Goal: Find specific page/section: Find specific page/section

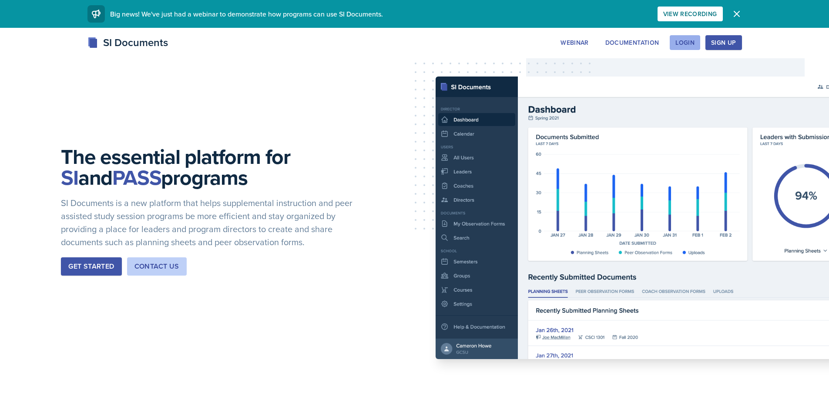
click at [696, 45] on button "Login" at bounding box center [685, 42] width 30 height 15
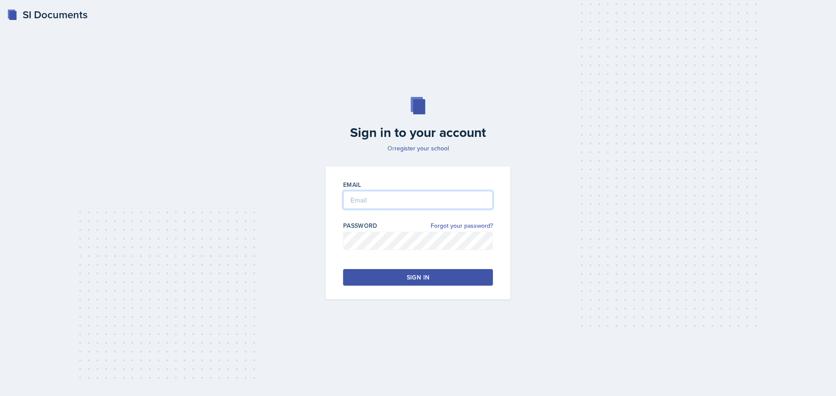
click at [417, 202] on input "email" at bounding box center [418, 200] width 150 height 18
type input "[EMAIL_ADDRESS][DOMAIN_NAME]"
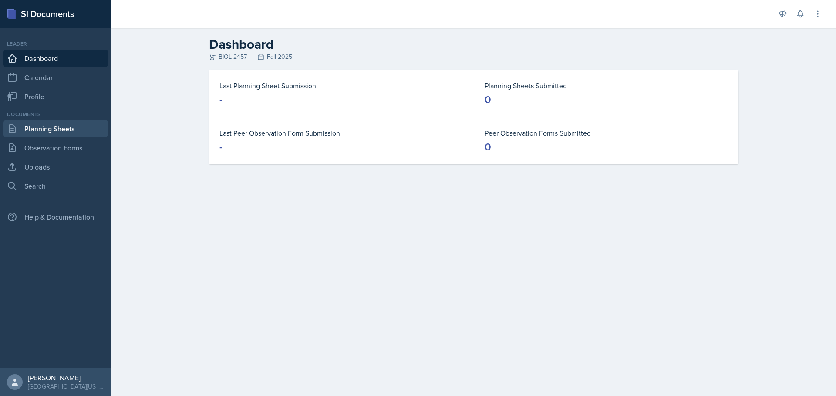
click at [51, 126] on link "Planning Sheets" at bounding box center [55, 128] width 104 height 17
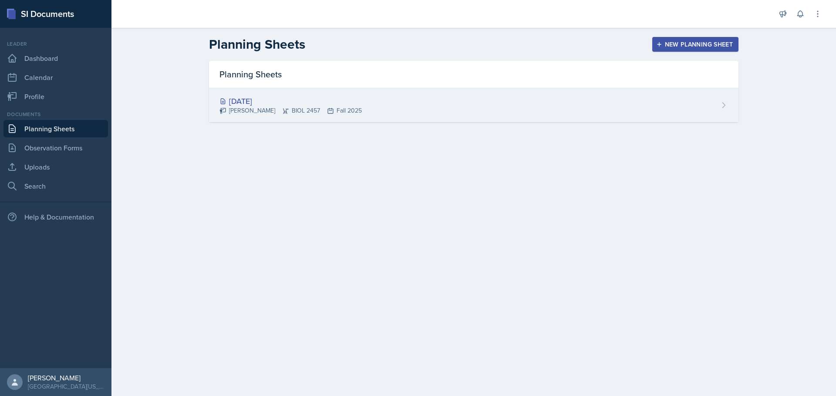
click at [270, 101] on div "[DATE]" at bounding box center [290, 101] width 142 height 12
